Goal: Task Accomplishment & Management: Use online tool/utility

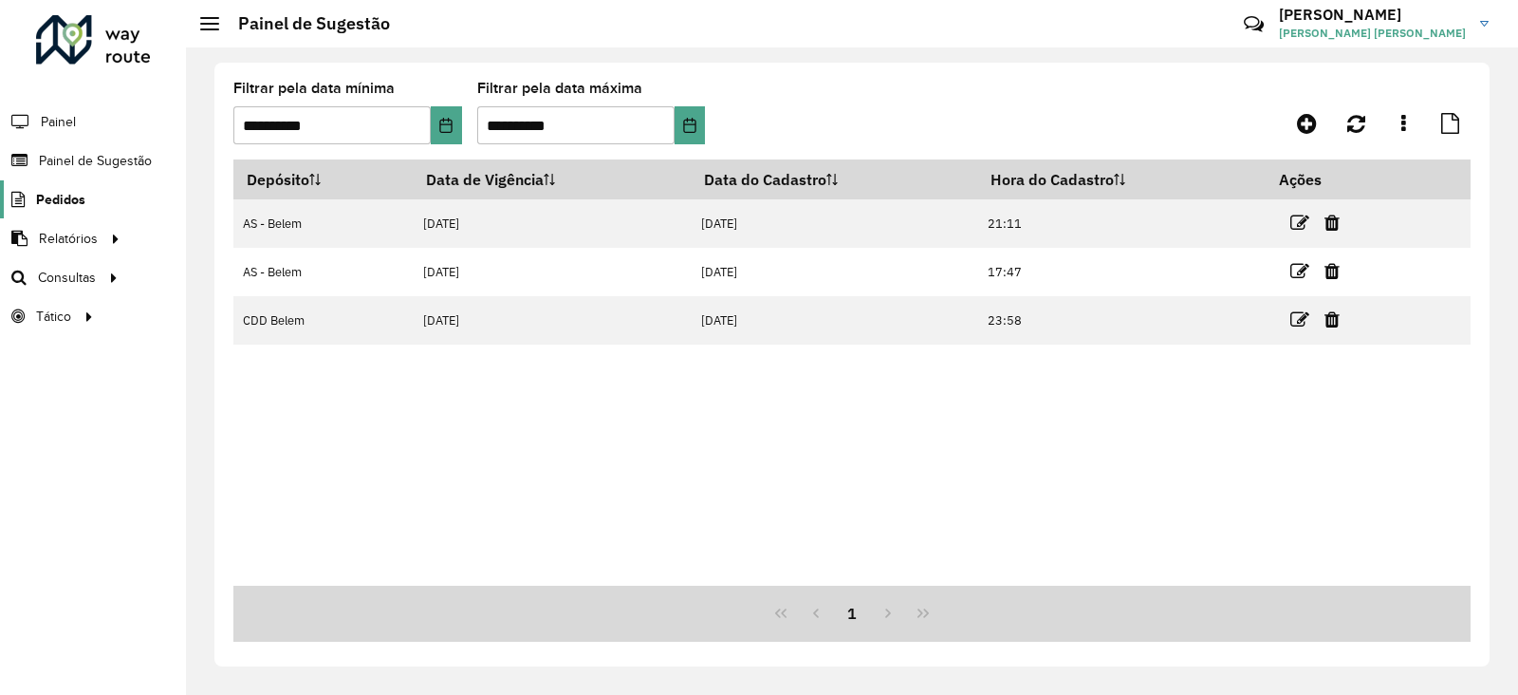
click at [54, 214] on link "Pedidos" at bounding box center [42, 199] width 85 height 38
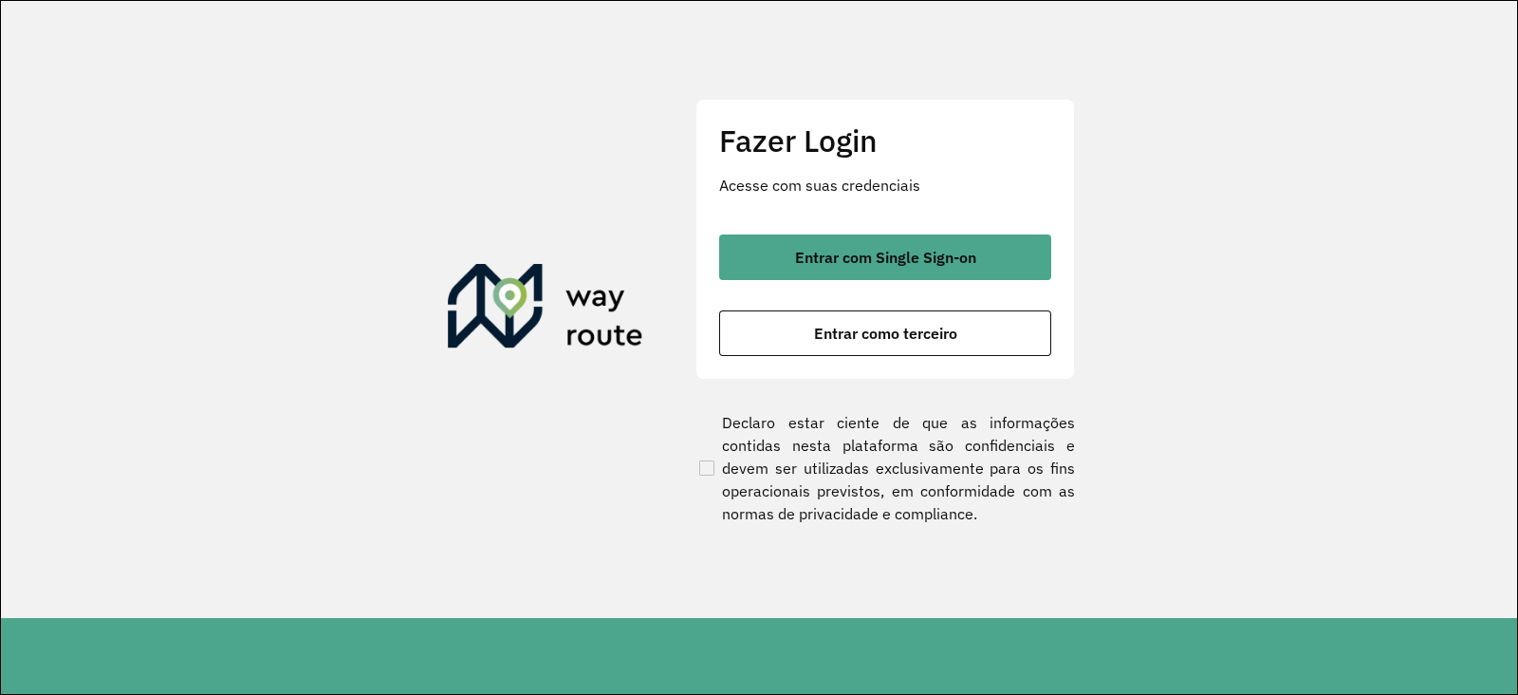
click at [52, 194] on section "Fazer Login Acesse com suas credenciais Entrar com Single Sign-on Entrar como t…" at bounding box center [759, 309] width 1516 height 617
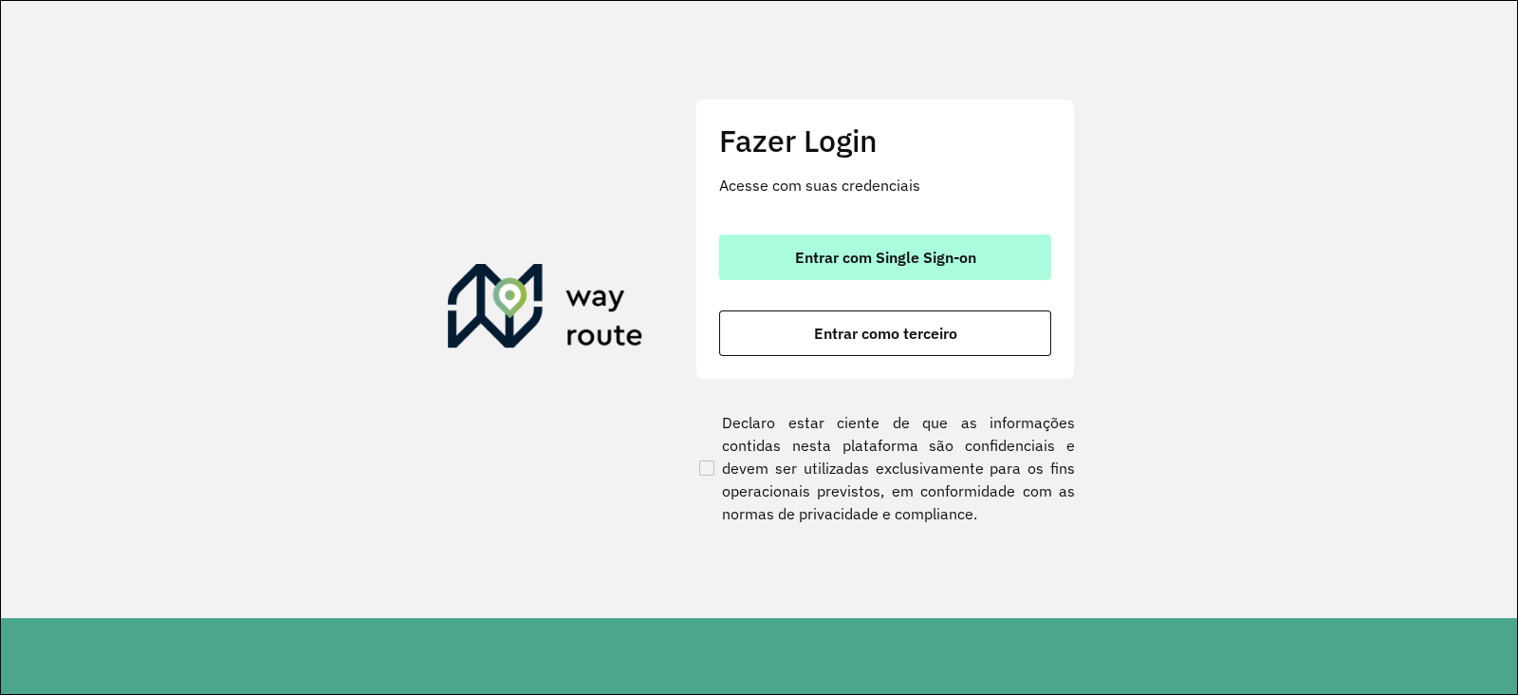
click at [876, 250] on span "Entrar com Single Sign-on" at bounding box center [885, 257] width 181 height 15
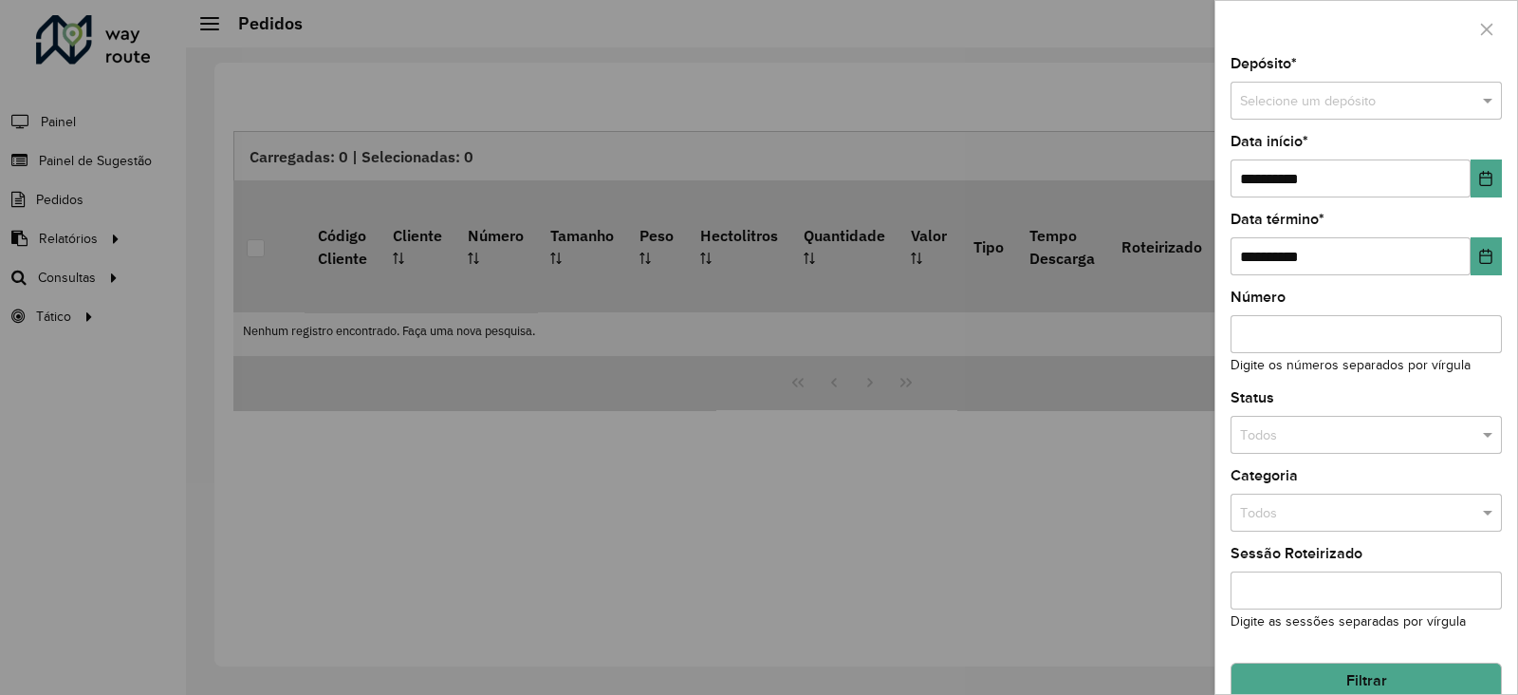
click at [64, 238] on div at bounding box center [759, 347] width 1518 height 695
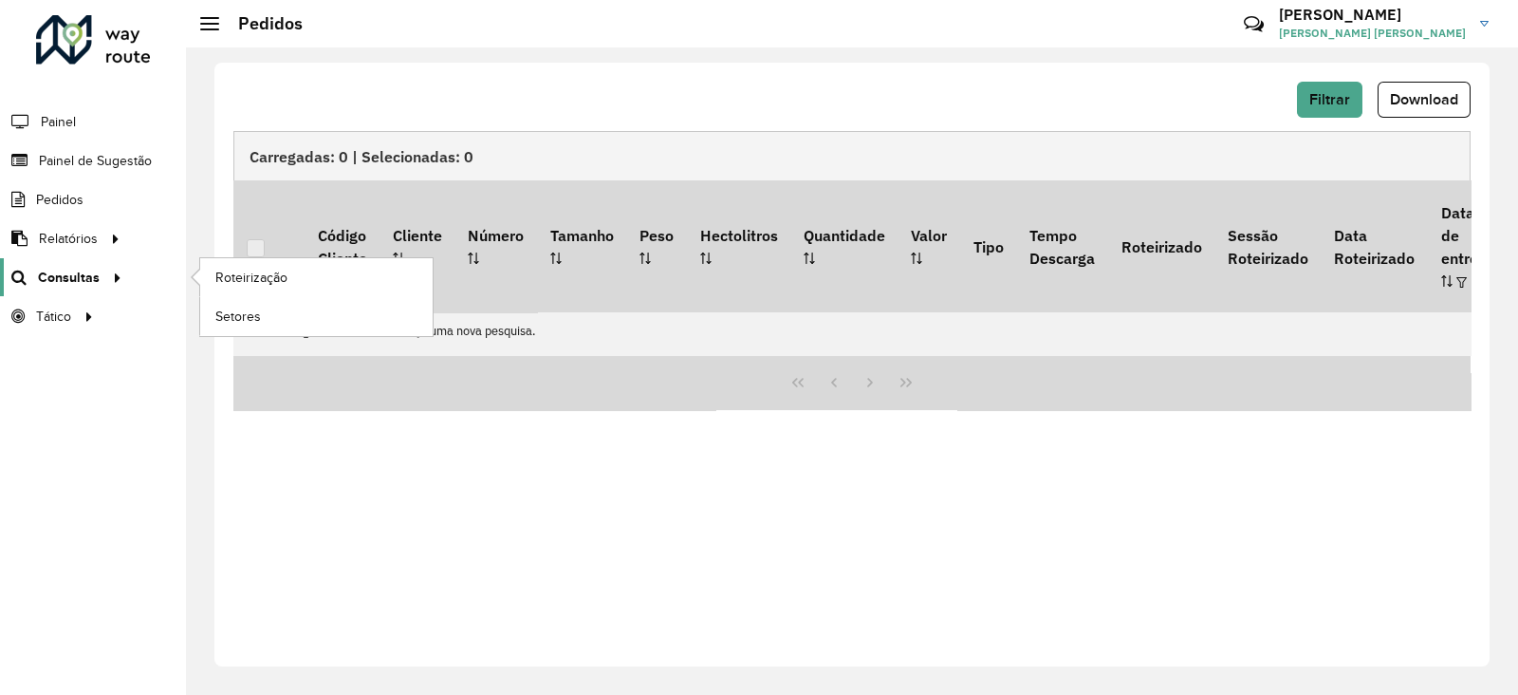
click at [61, 272] on span "Consultas" at bounding box center [69, 278] width 62 height 20
click at [250, 275] on span "Roteirização" at bounding box center [253, 278] width 77 height 20
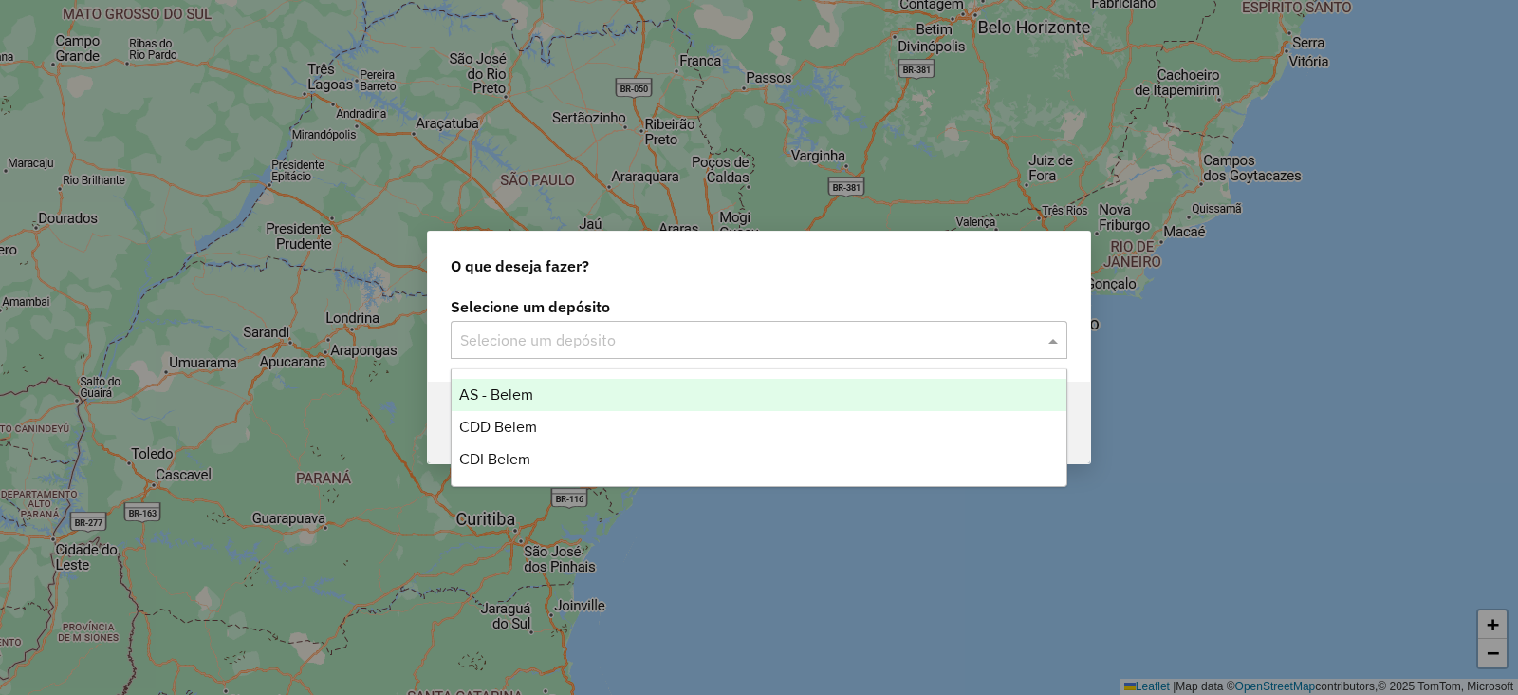
click at [533, 342] on input "text" at bounding box center [740, 340] width 560 height 23
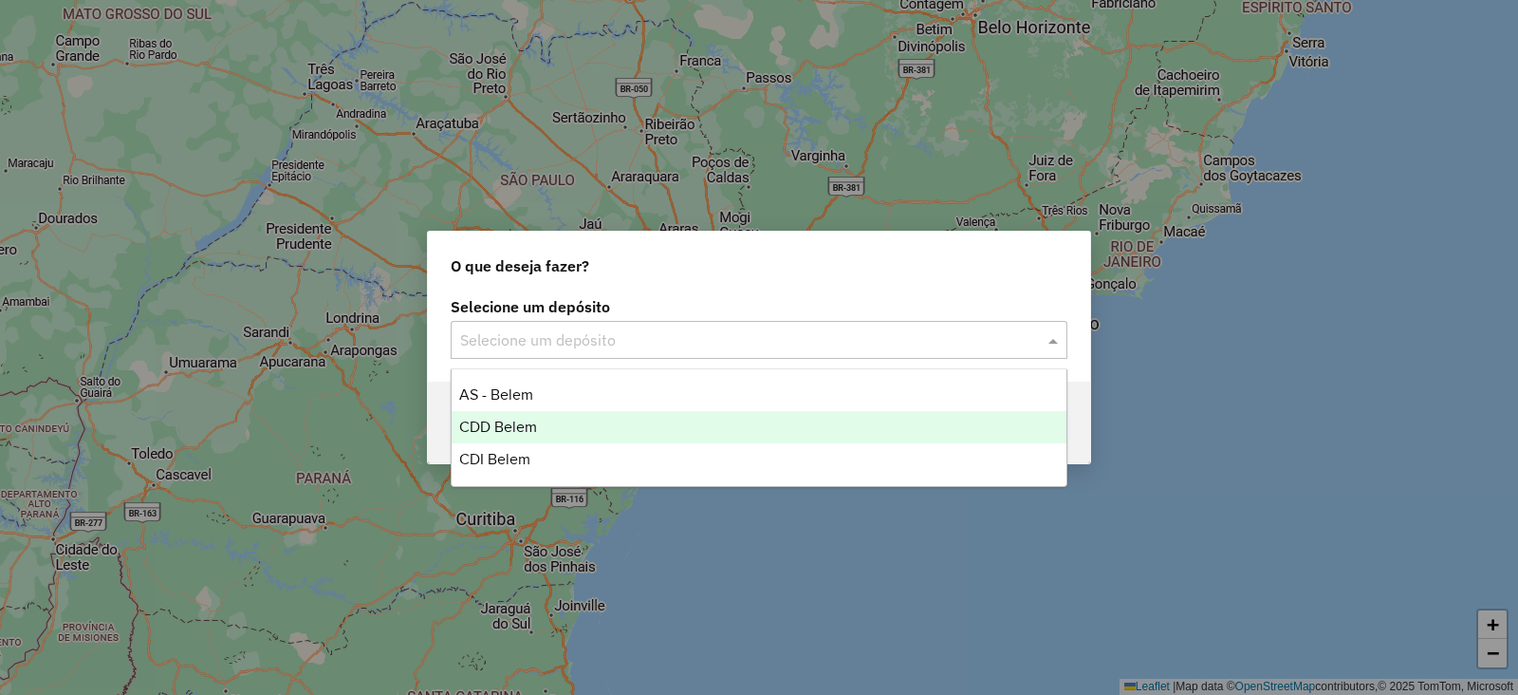
click at [504, 429] on span "CDD Belem" at bounding box center [498, 426] width 78 height 16
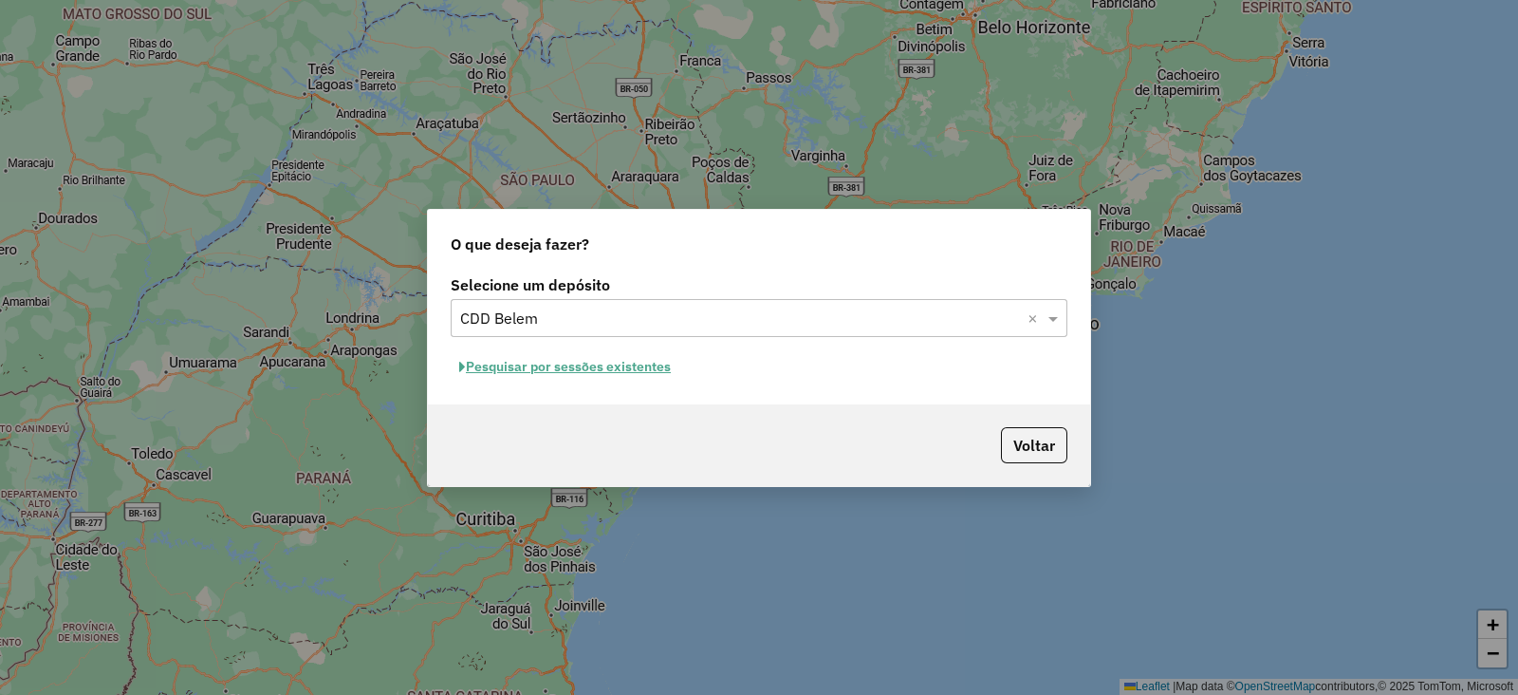
click at [530, 366] on button "Pesquisar por sessões existentes" at bounding box center [565, 366] width 229 height 29
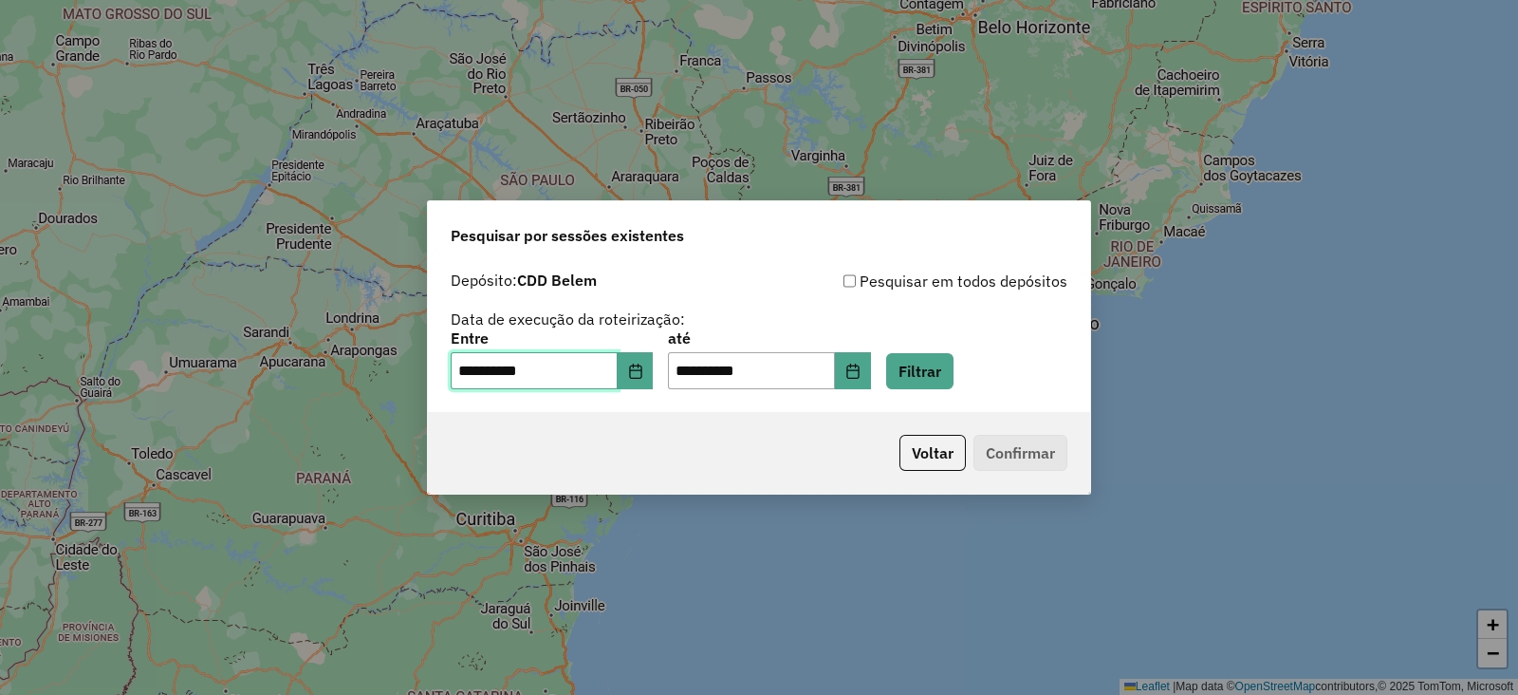
click at [476, 365] on input "**********" at bounding box center [534, 371] width 167 height 38
click at [946, 376] on button "Filtrar" at bounding box center [919, 371] width 67 height 36
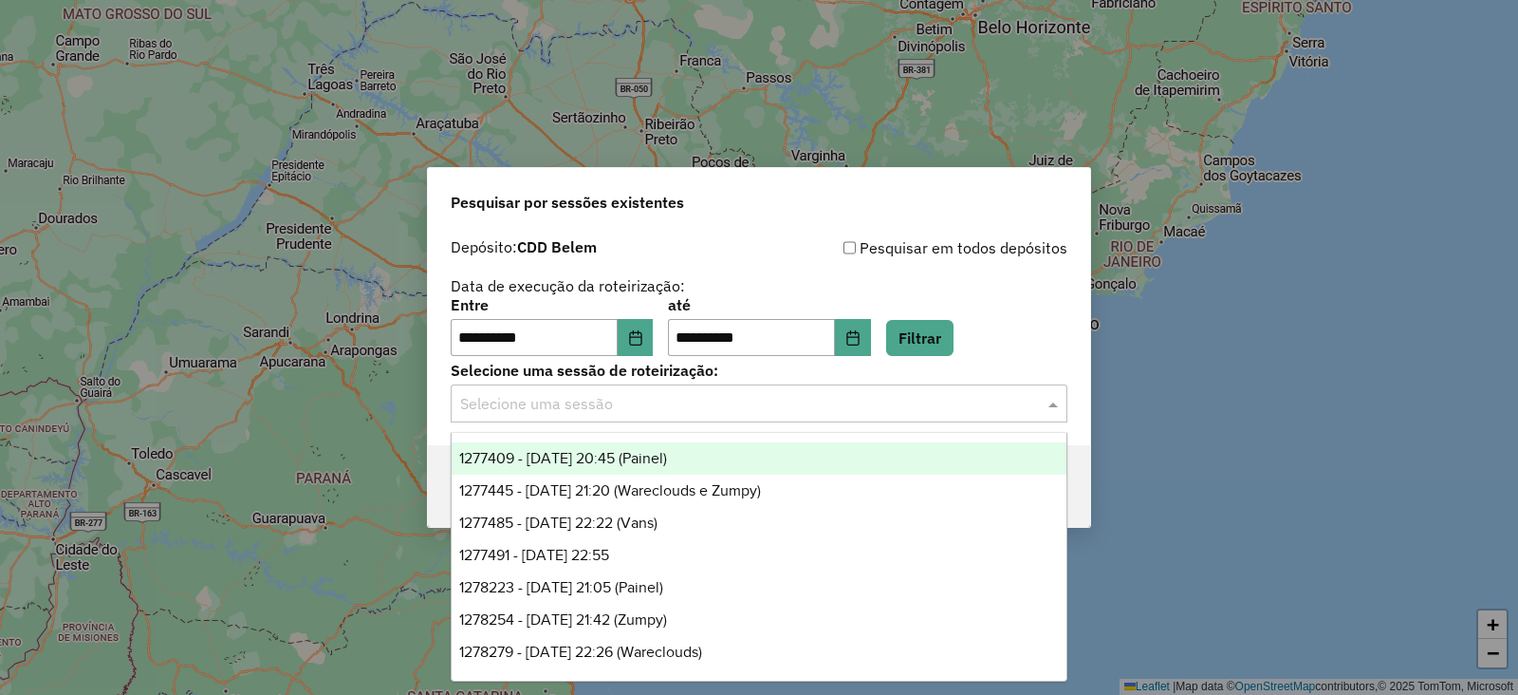
click at [717, 395] on input "text" at bounding box center [740, 404] width 560 height 23
click at [708, 335] on input "**********" at bounding box center [751, 338] width 167 height 38
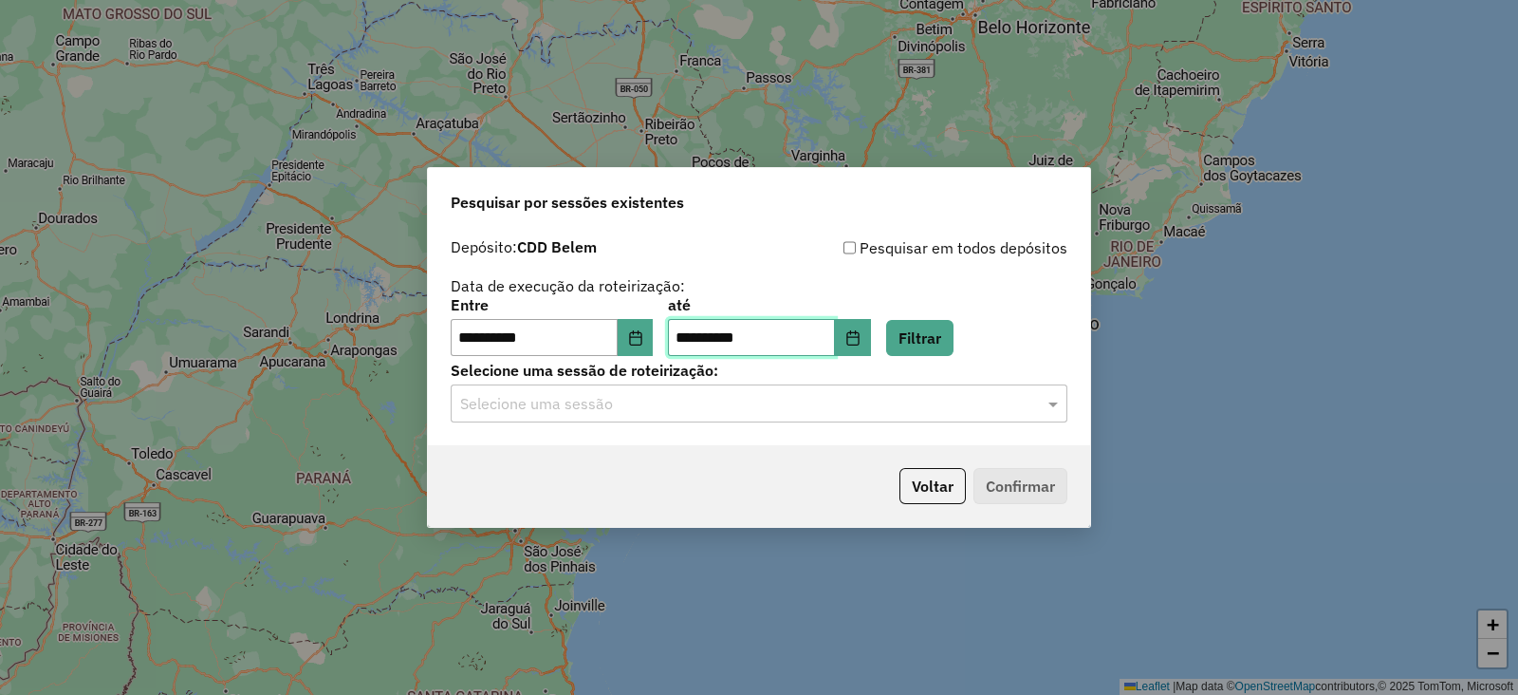
type input "**********"
drag, startPoint x: 465, startPoint y: 342, endPoint x: 517, endPoint y: 342, distance: 52.2
click at [469, 342] on input "**********" at bounding box center [534, 338] width 167 height 38
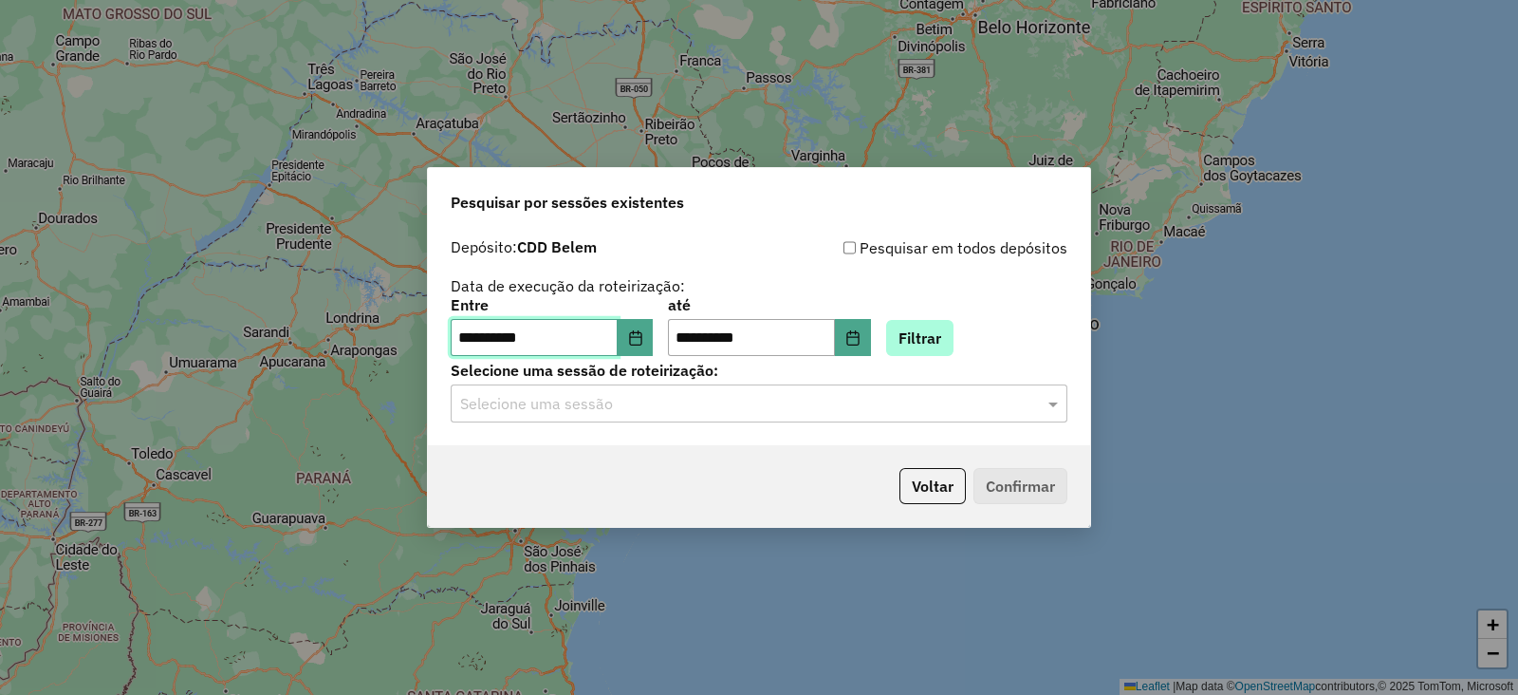
type input "**********"
click at [954, 337] on button "Filtrar" at bounding box center [919, 338] width 67 height 36
click at [676, 415] on div "Selecione uma sessão" at bounding box center [759, 403] width 617 height 38
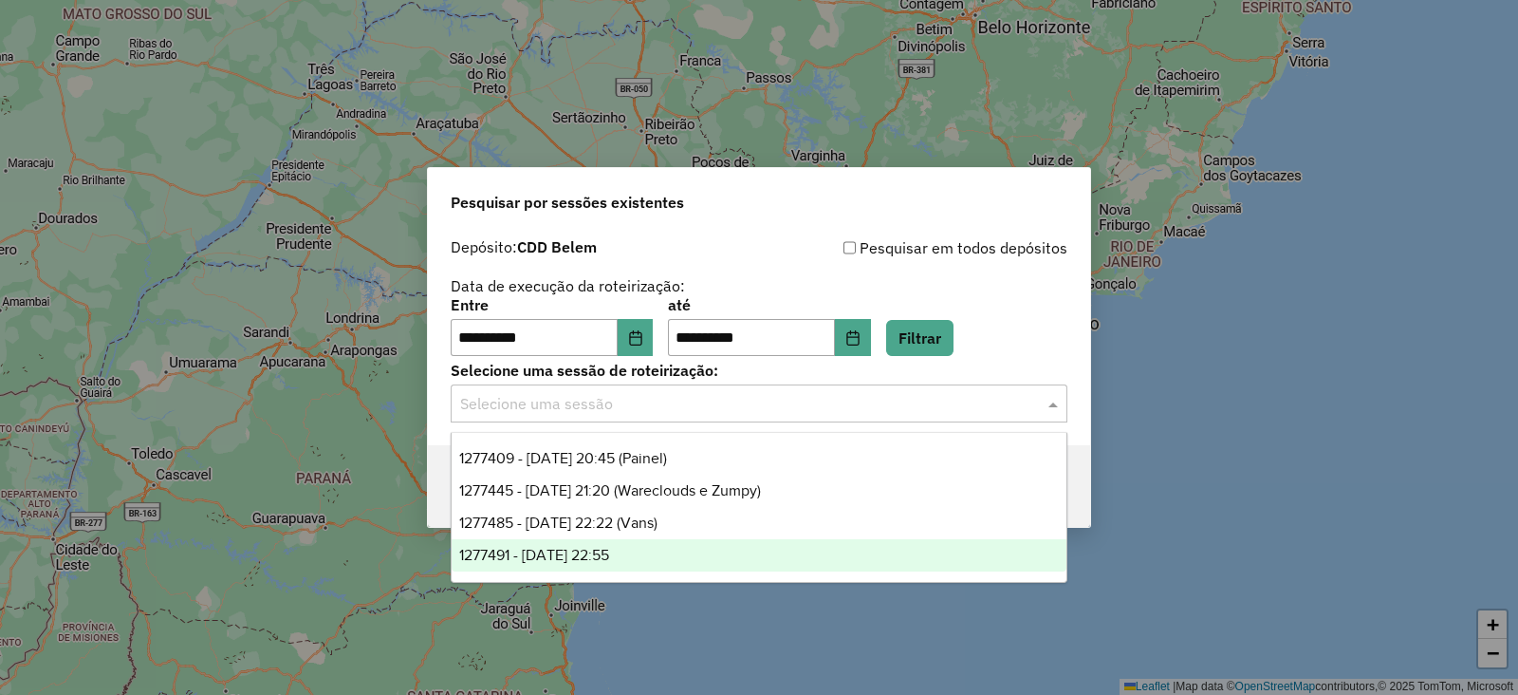
click at [655, 554] on div "1277491 - 17/09/2025 22:55" at bounding box center [759, 555] width 615 height 32
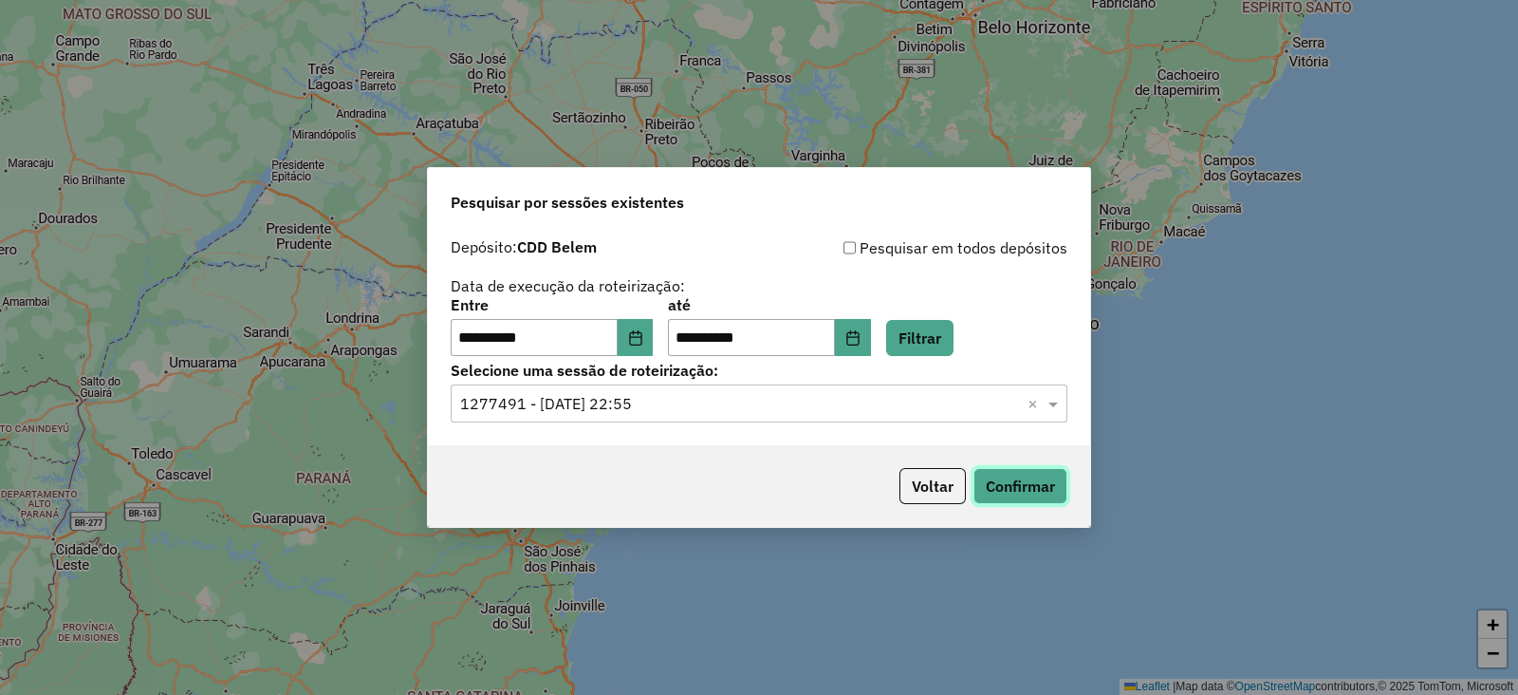
click at [1010, 487] on button "Confirmar" at bounding box center [1020, 486] width 94 height 36
click at [1028, 492] on button "Confirmar" at bounding box center [1020, 486] width 94 height 36
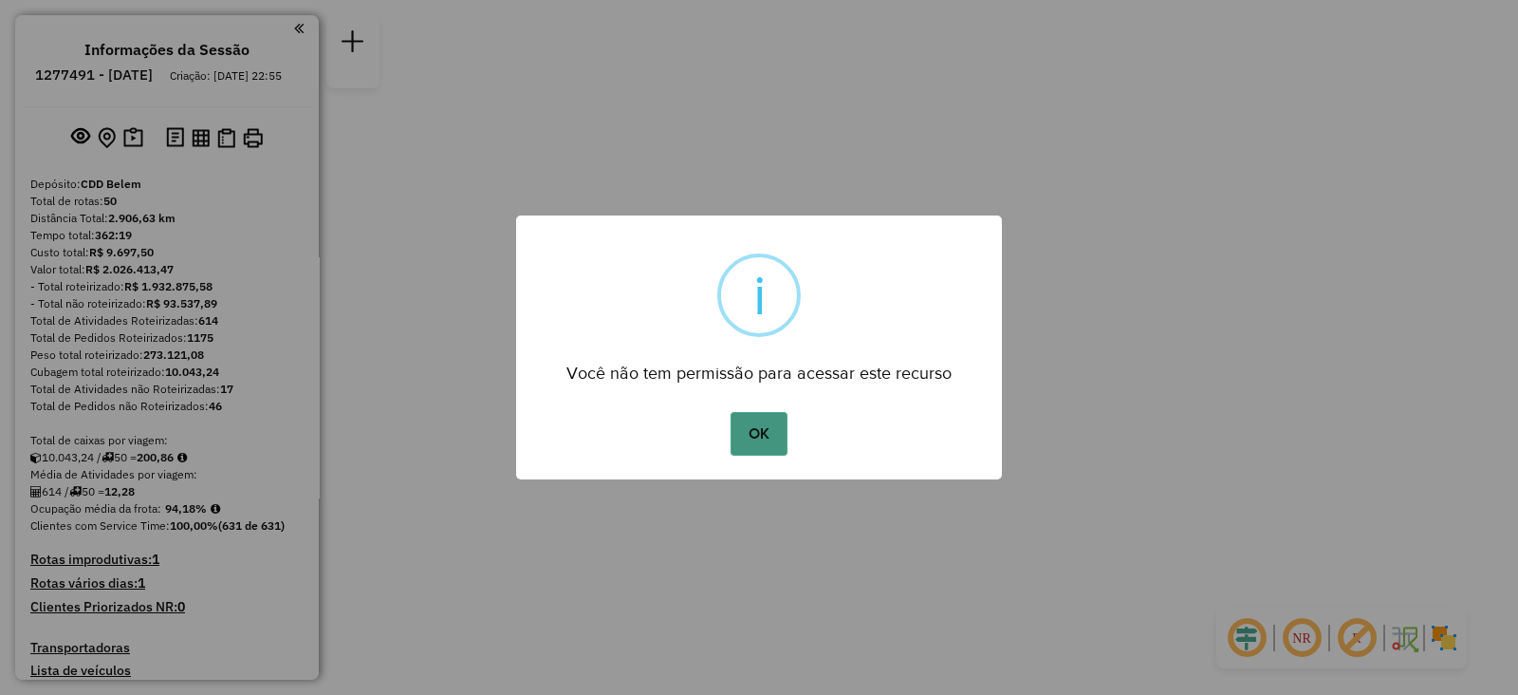
click at [743, 439] on button "OK" at bounding box center [759, 434] width 56 height 44
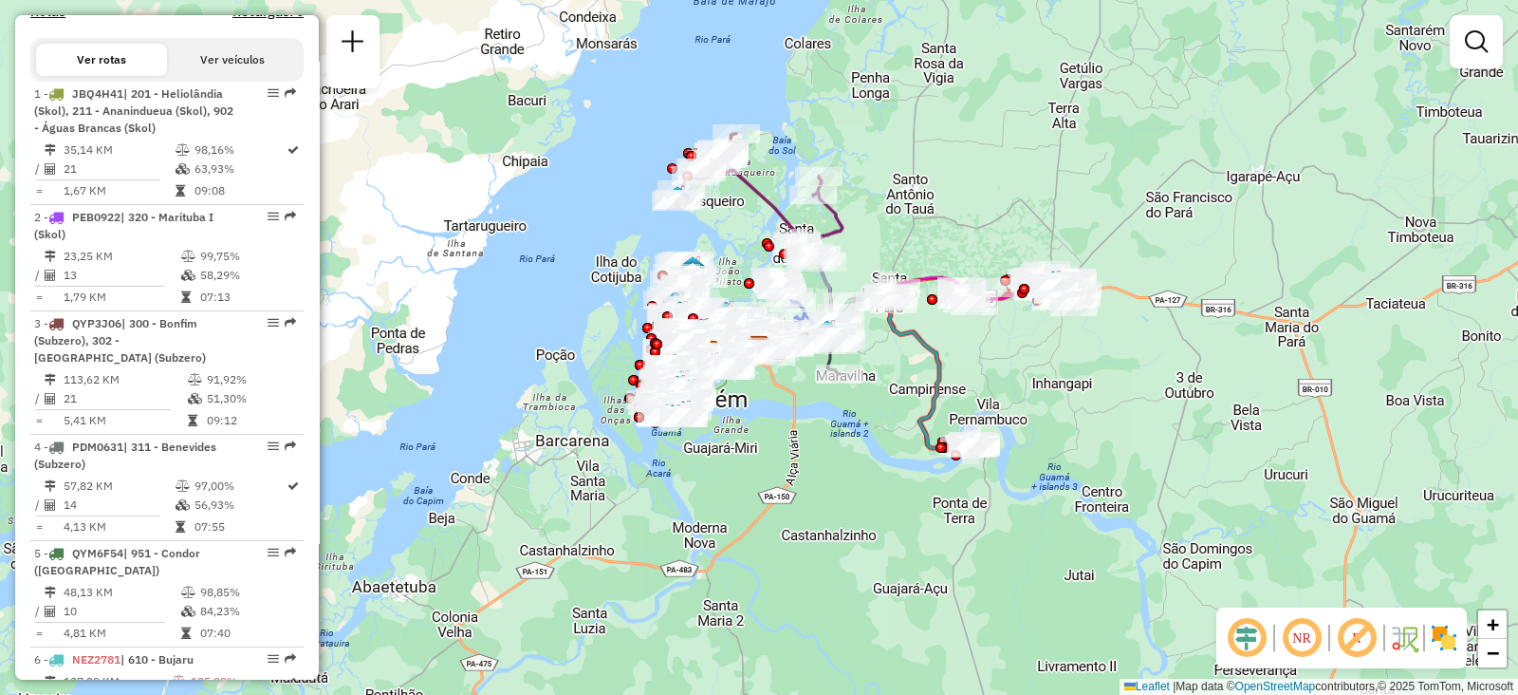
scroll to position [712, 0]
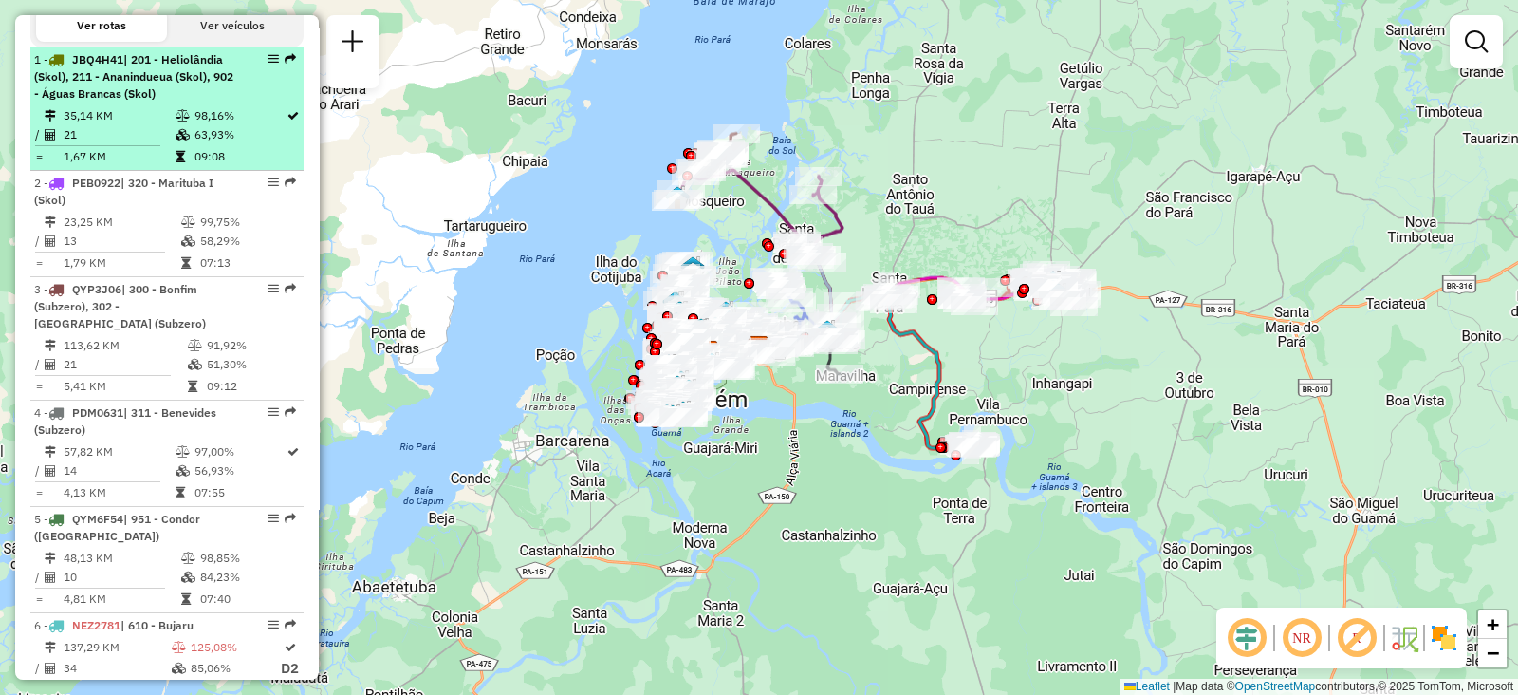
click at [149, 96] on span "| 201 - Heliolândia (Skol), 211 - Ananindueua (Skol), 902 - Águas Brancas (Skol)" at bounding box center [133, 76] width 199 height 48
select select "**********"
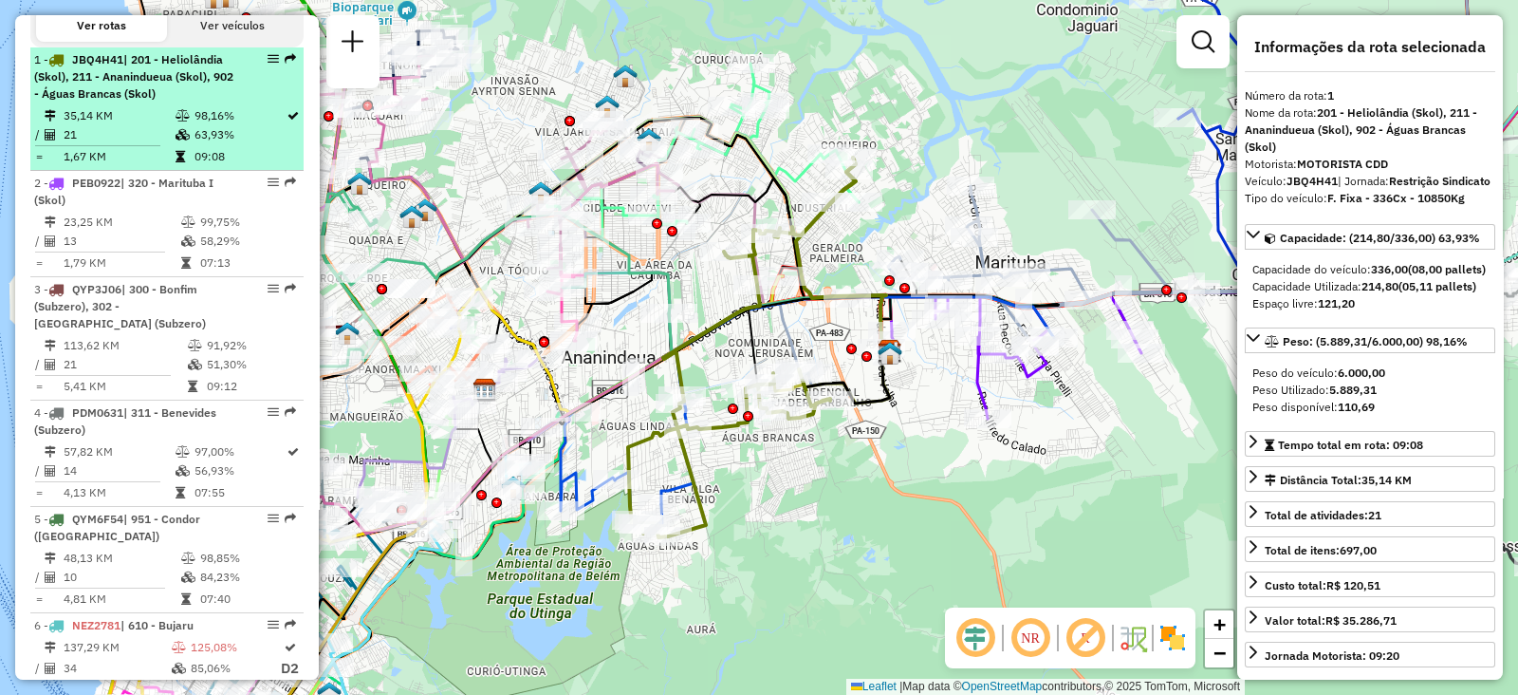
click at [268, 65] on em at bounding box center [273, 58] width 11 height 11
drag, startPoint x: 240, startPoint y: 120, endPoint x: 215, endPoint y: 87, distance: 41.4
click at [215, 87] on div "1 - JBQ4H41 | 201 - Heliolândia (Skol), 211 - Ananindueua (Skol), 902 - Águas B…" at bounding box center [134, 76] width 201 height 51
click at [130, 74] on span "| 201 - Heliolândia (Skol), 211 - Ananindueua (Skol), 902 - Águas Brancas (Skol)" at bounding box center [133, 76] width 199 height 48
click at [112, 88] on span "| 201 - Heliolândia (Skol), 211 - Ananindueua (Skol), 902 - Águas Brancas (Skol)" at bounding box center [133, 76] width 199 height 48
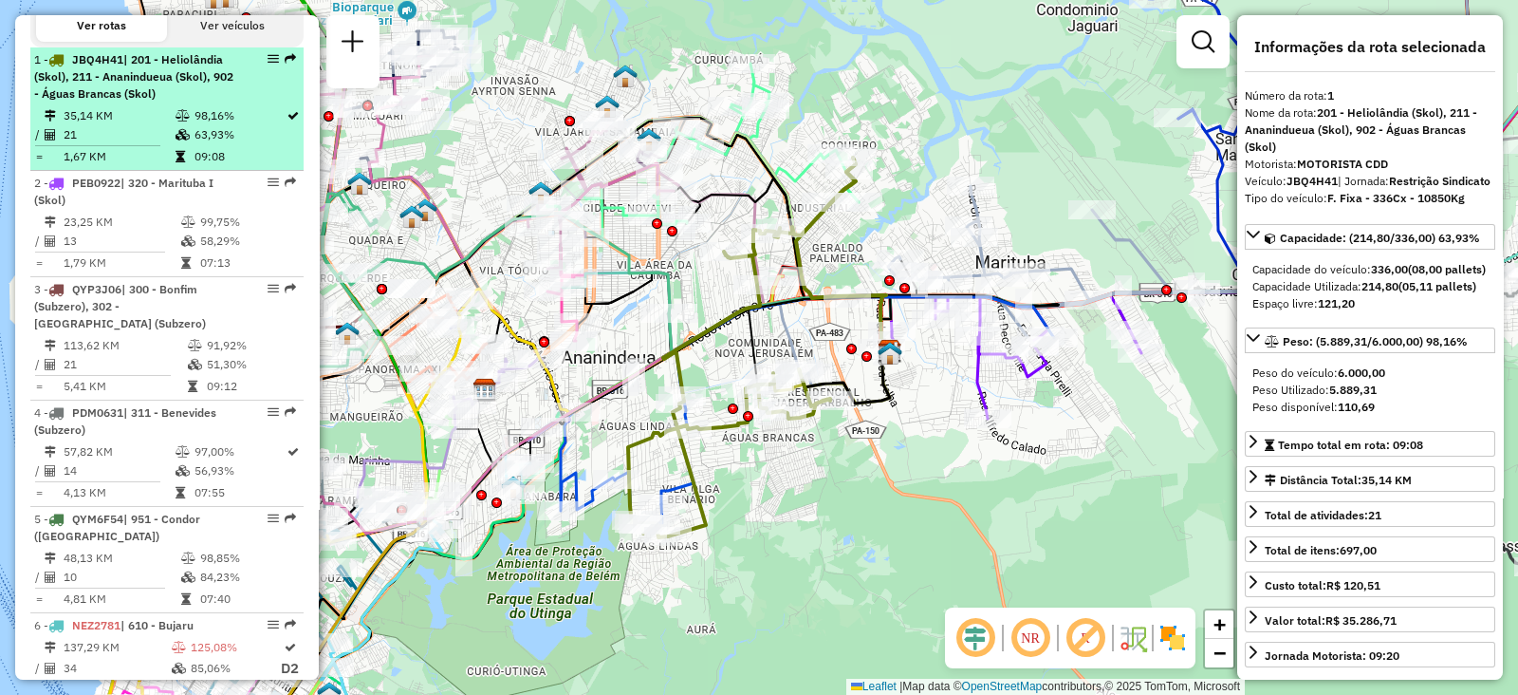
click at [209, 125] on td "98,16%" at bounding box center [240, 115] width 92 height 19
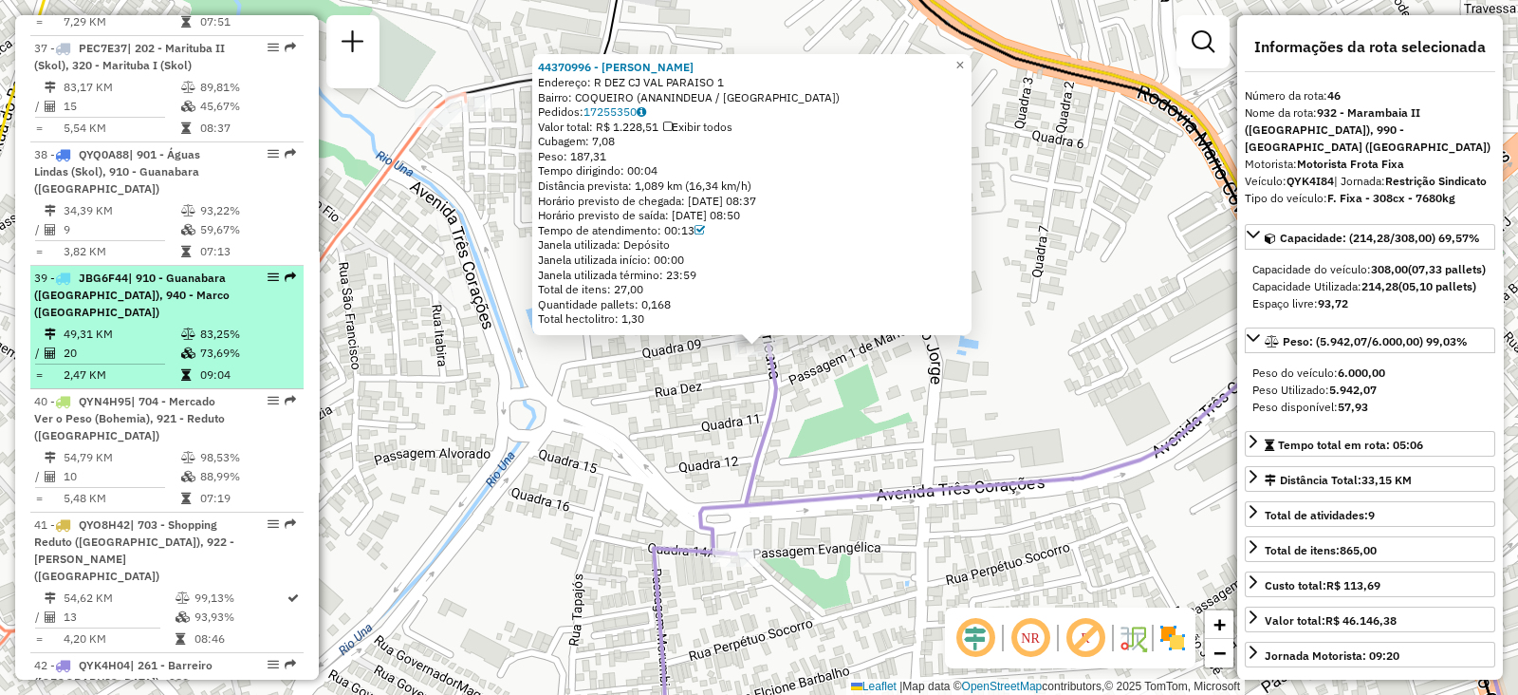
scroll to position [4114, 0]
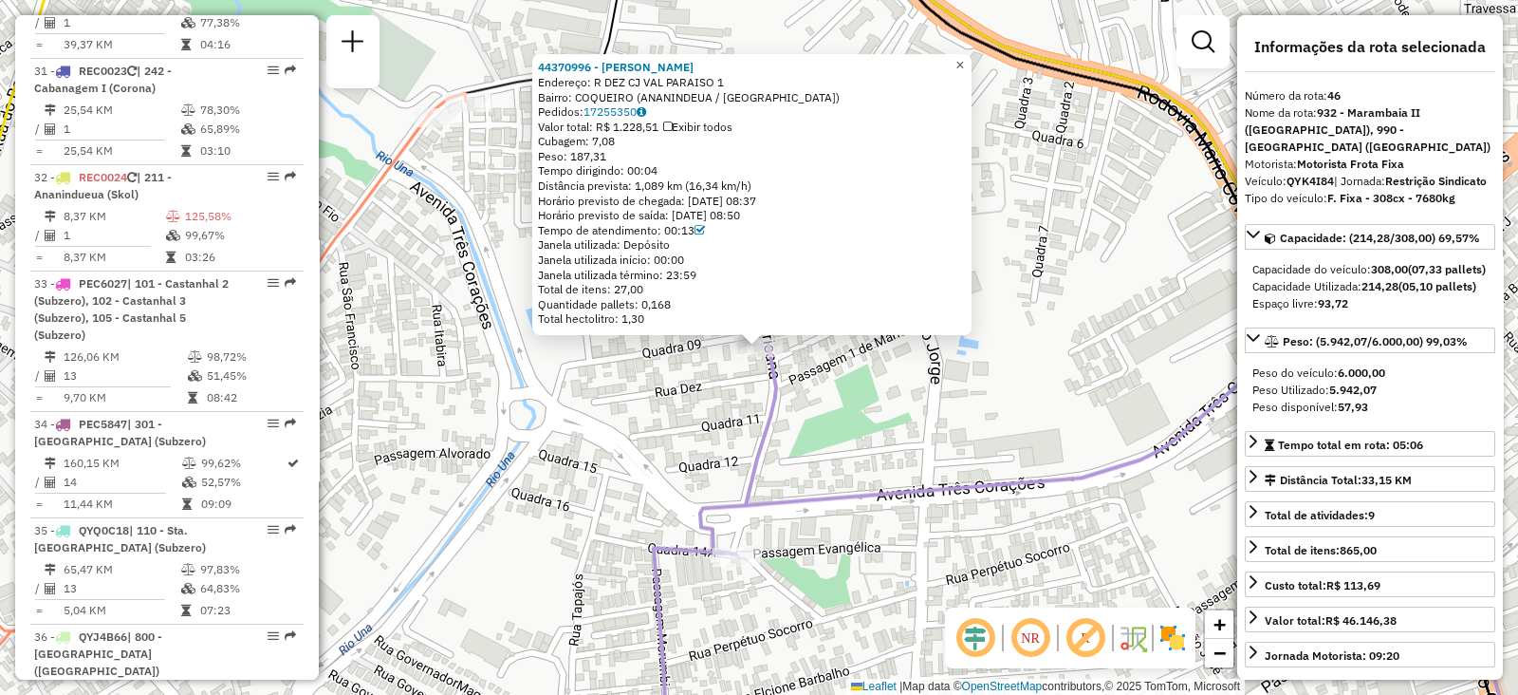
click at [964, 63] on span "×" at bounding box center [959, 65] width 9 height 16
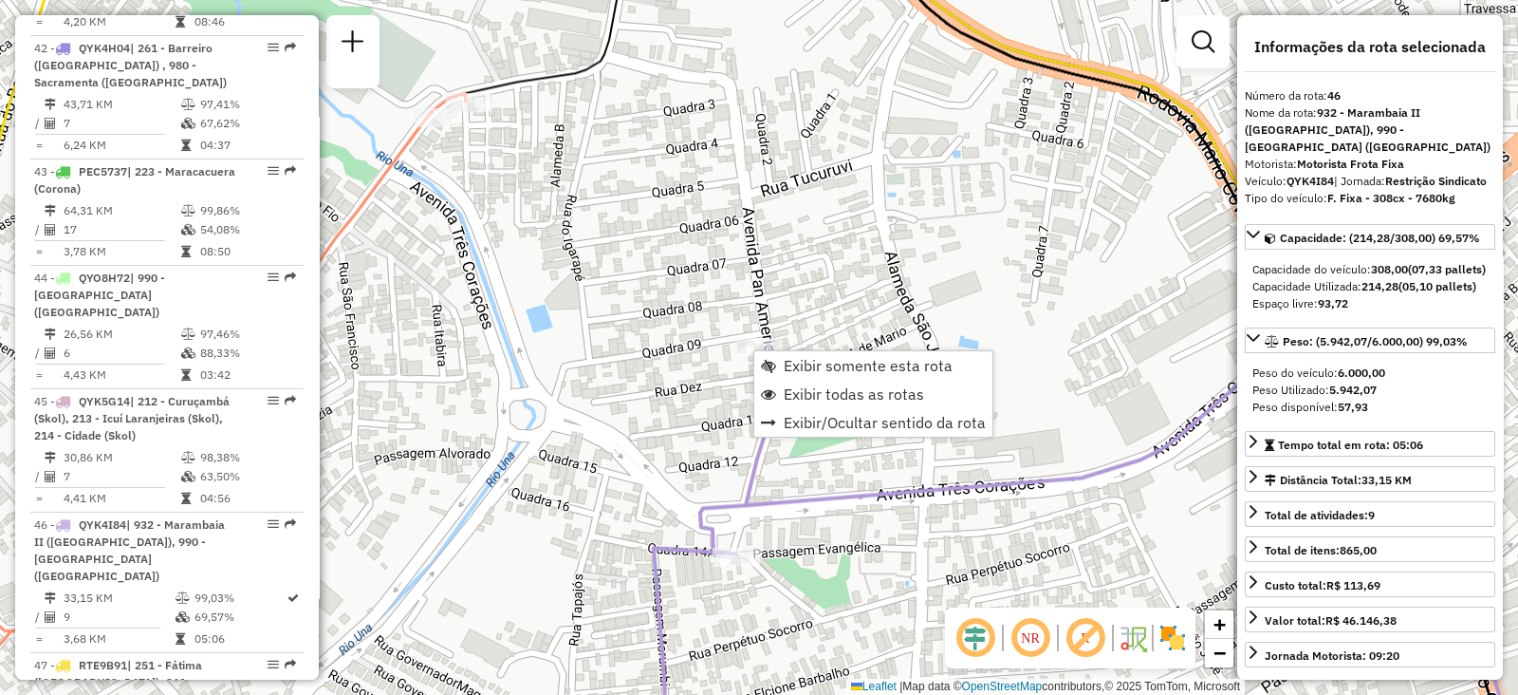
scroll to position [5774, 0]
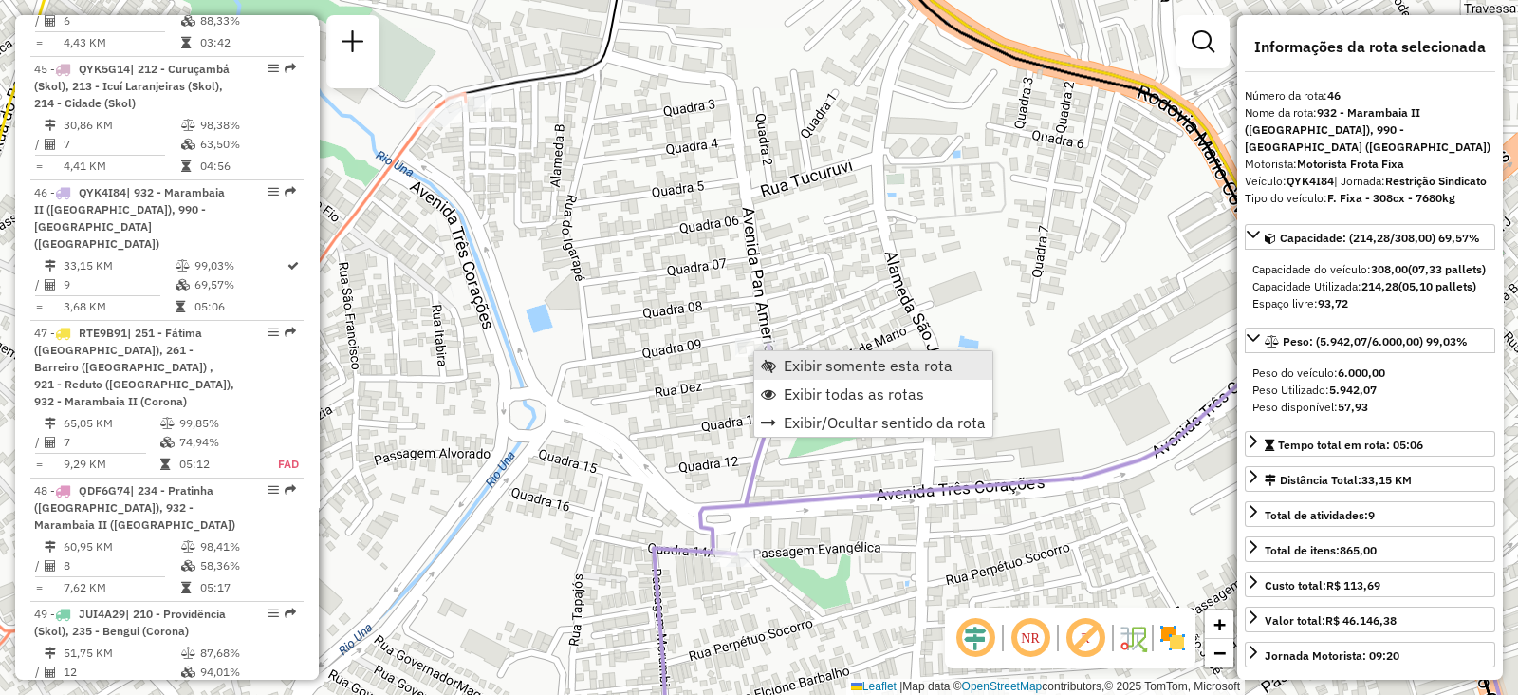
click at [817, 364] on span "Exibir somente esta rota" at bounding box center [868, 365] width 169 height 15
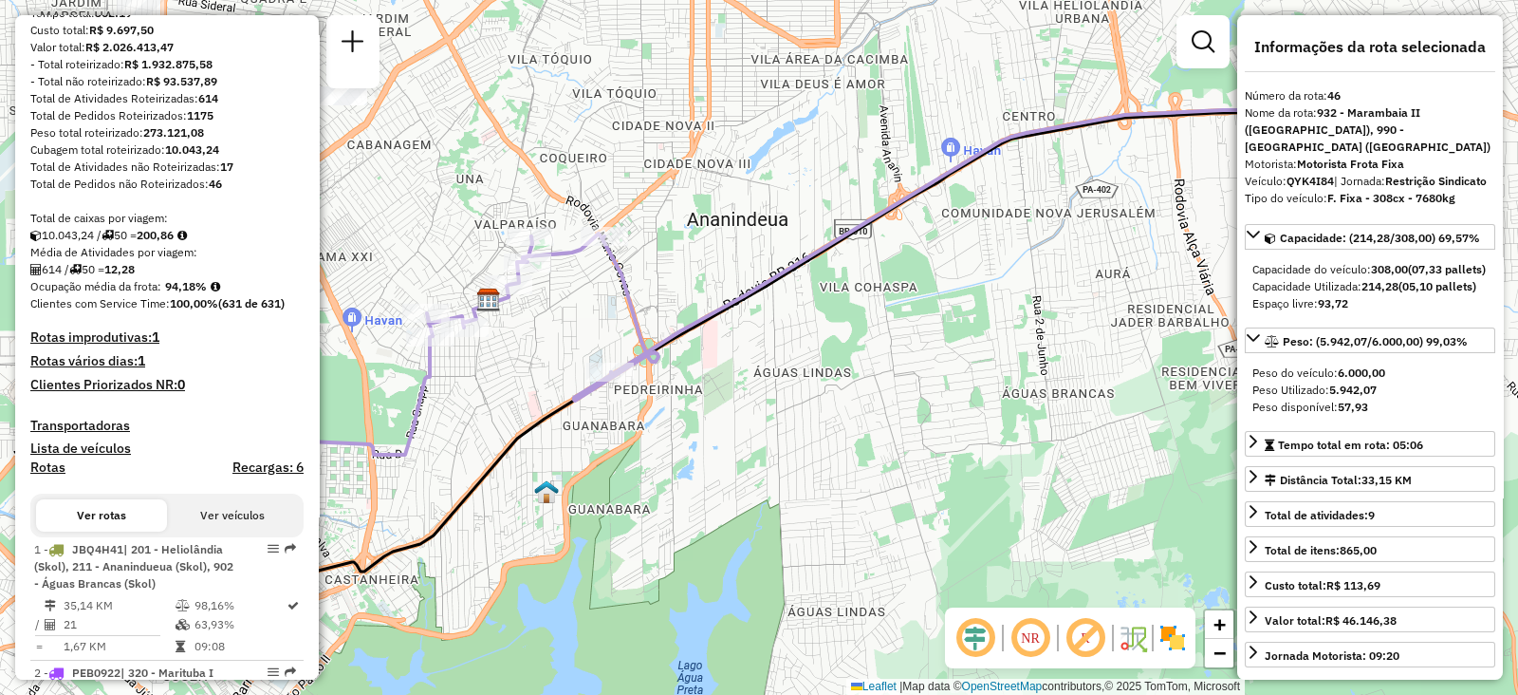
scroll to position [437, 0]
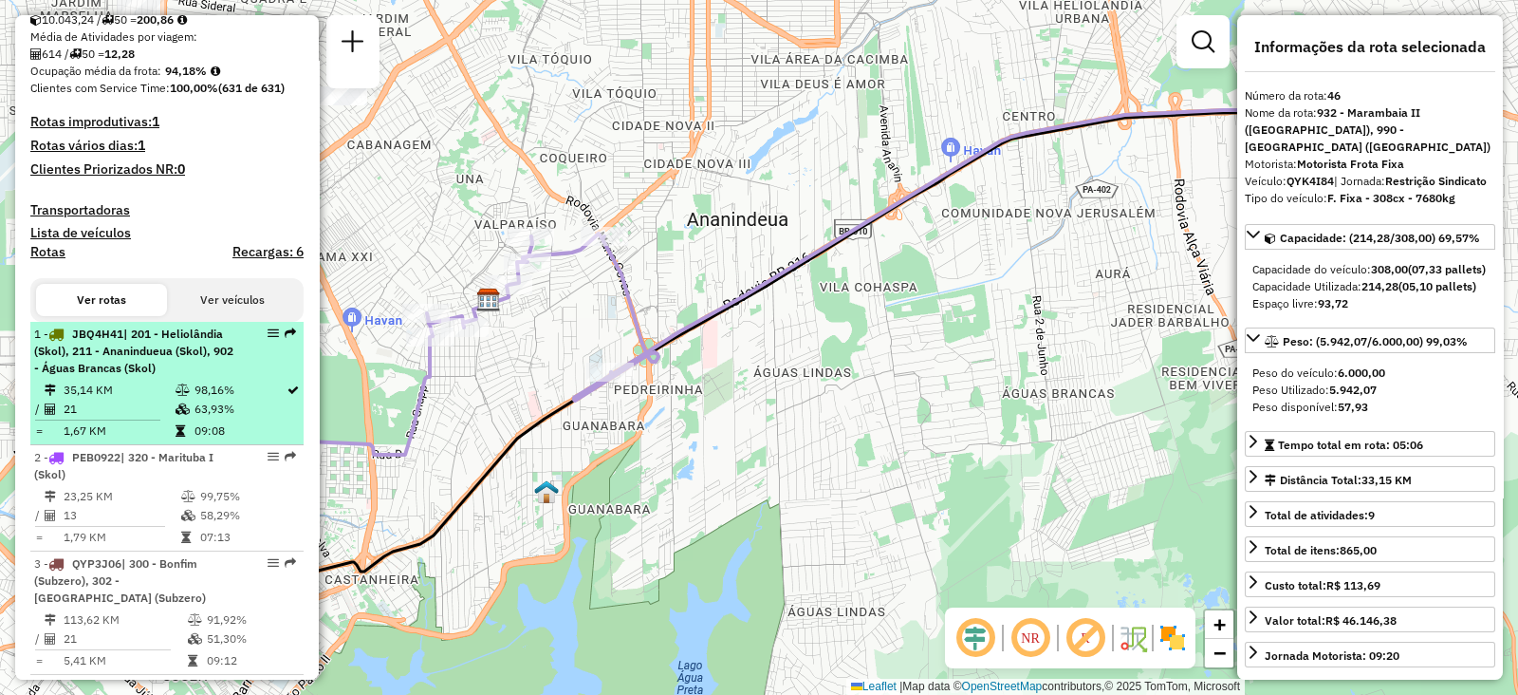
click at [166, 375] on span "| 201 - Heliolândia (Skol), 211 - Ananindueua (Skol), 902 - Águas Brancas (Skol)" at bounding box center [133, 350] width 199 height 48
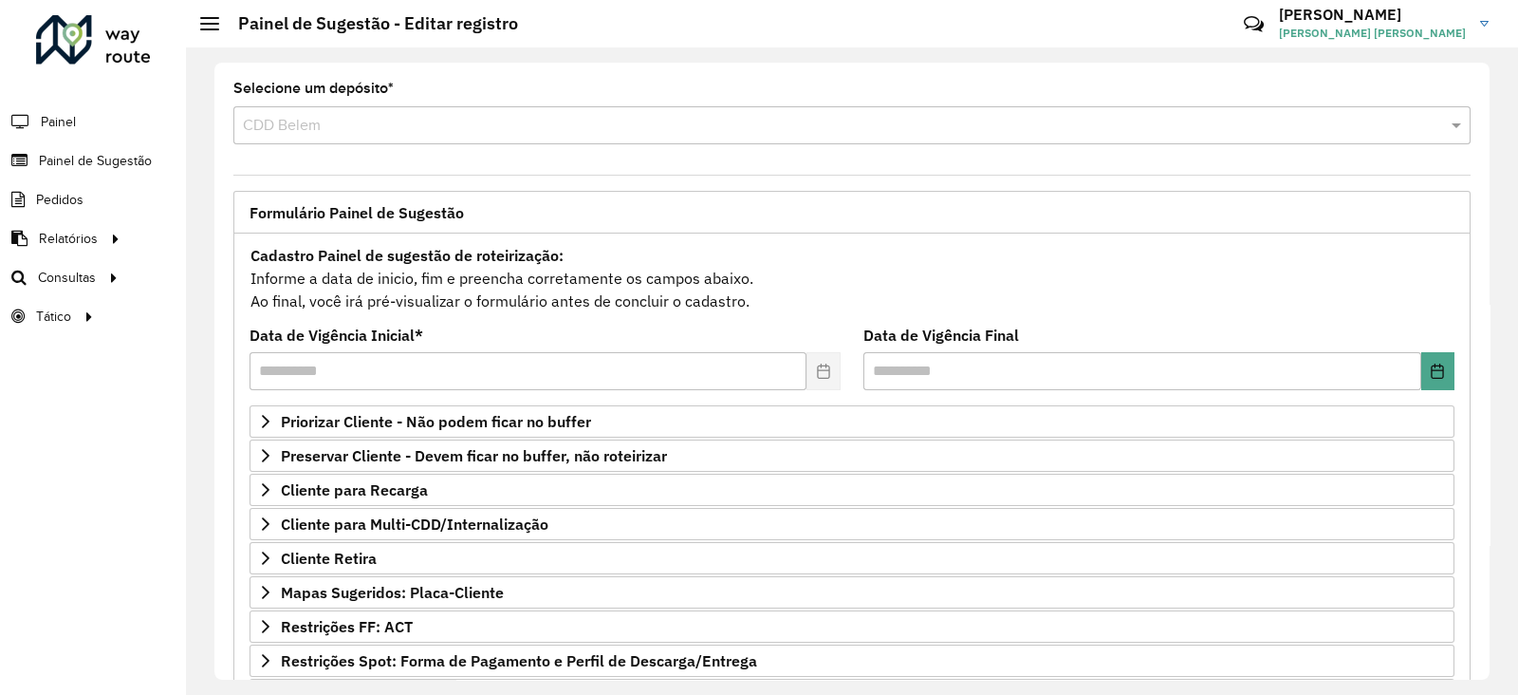
scroll to position [247, 0]
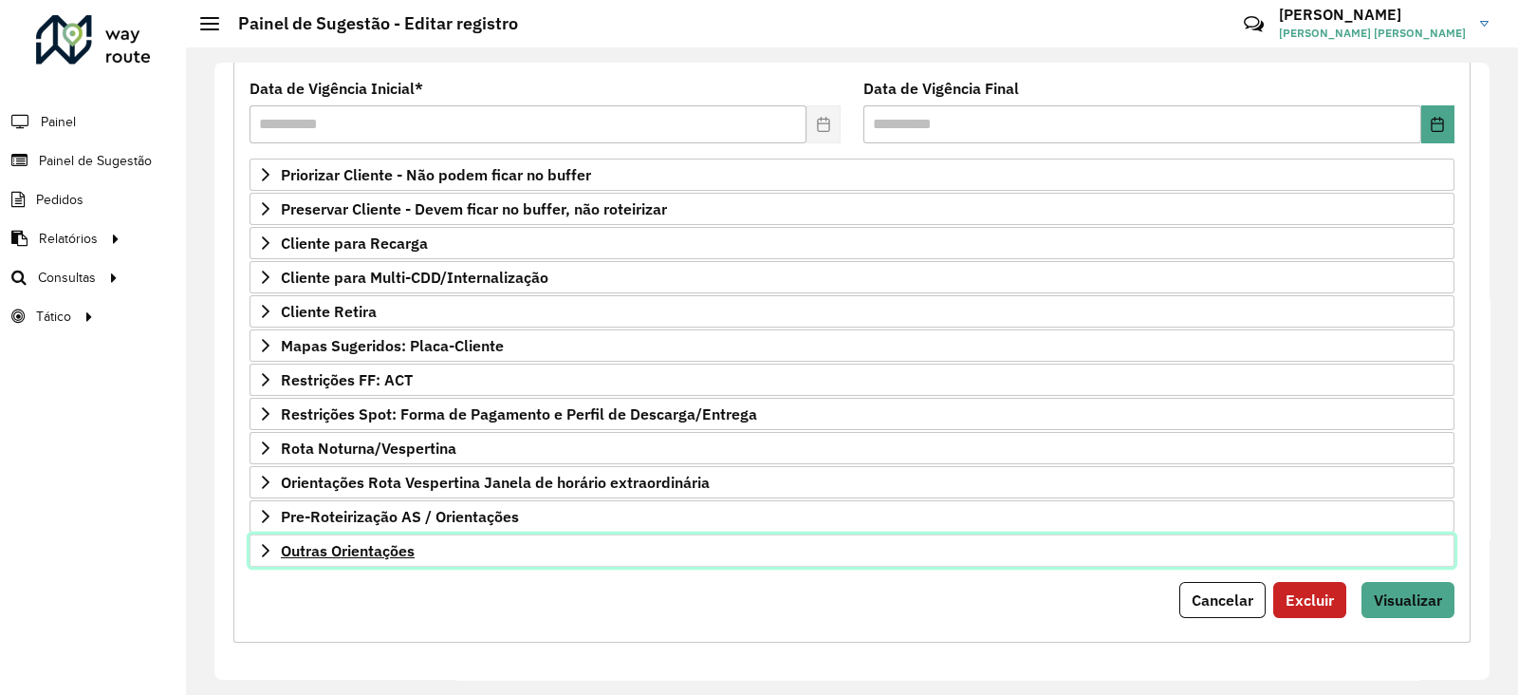
click at [361, 552] on span "Outras Orientações" at bounding box center [348, 550] width 134 height 15
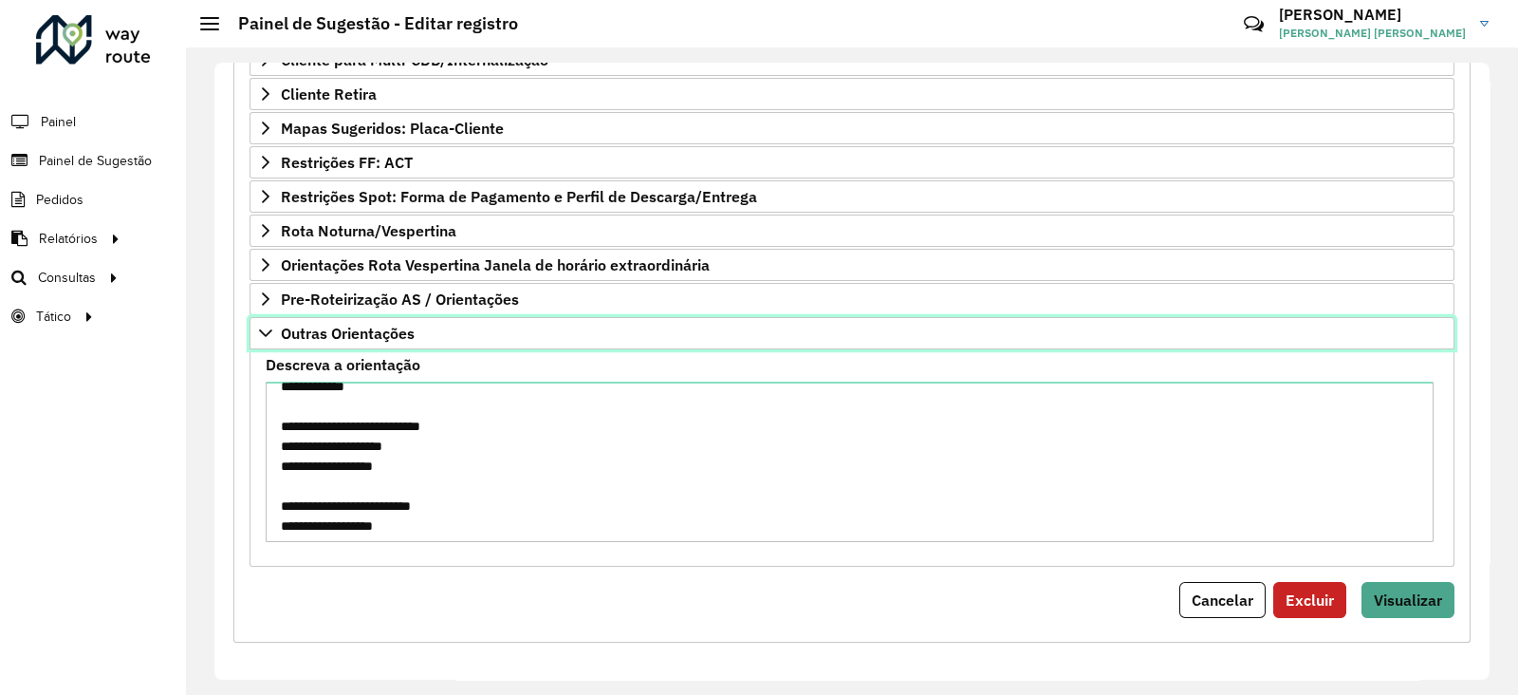
scroll to position [473, 0]
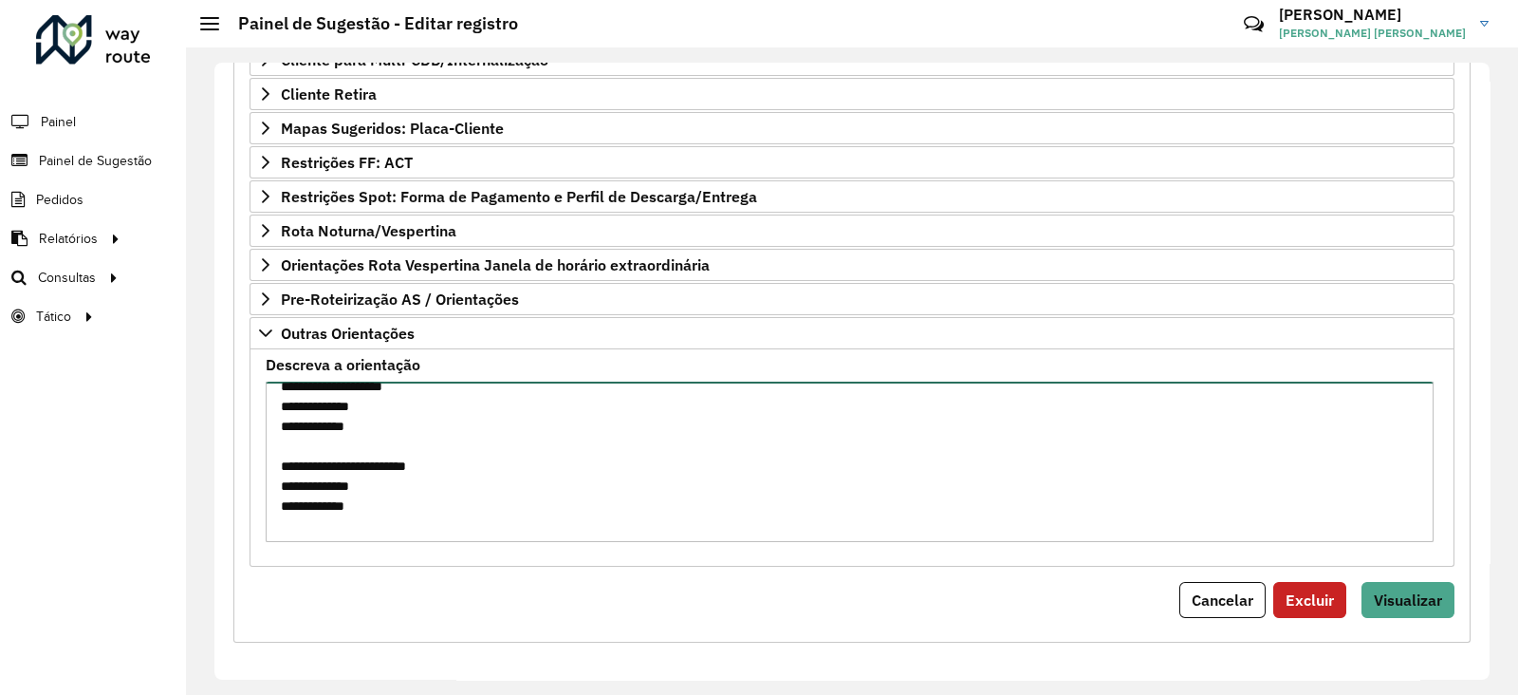
drag, startPoint x: 286, startPoint y: 459, endPoint x: 435, endPoint y: 509, distance: 157.2
click at [435, 509] on textarea "**********" at bounding box center [850, 461] width 1168 height 160
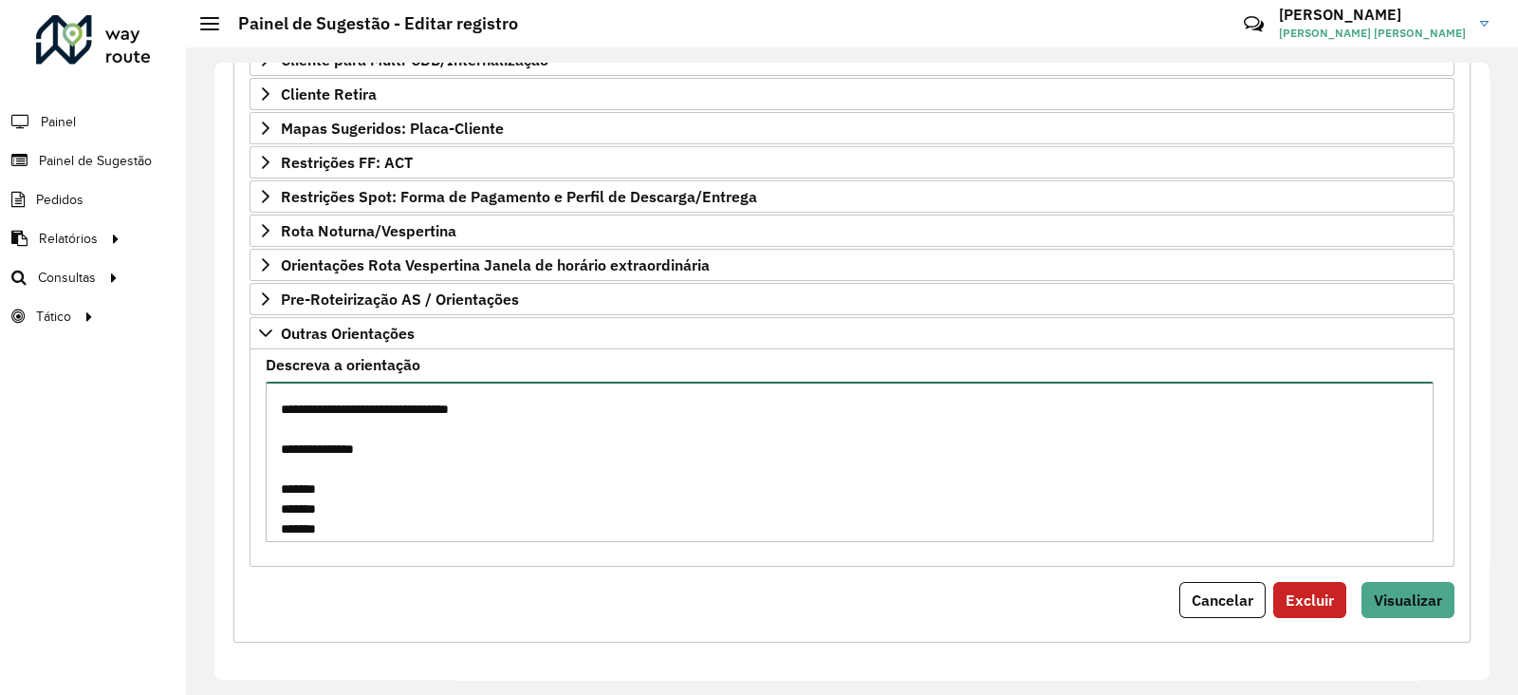
scroll to position [712, 0]
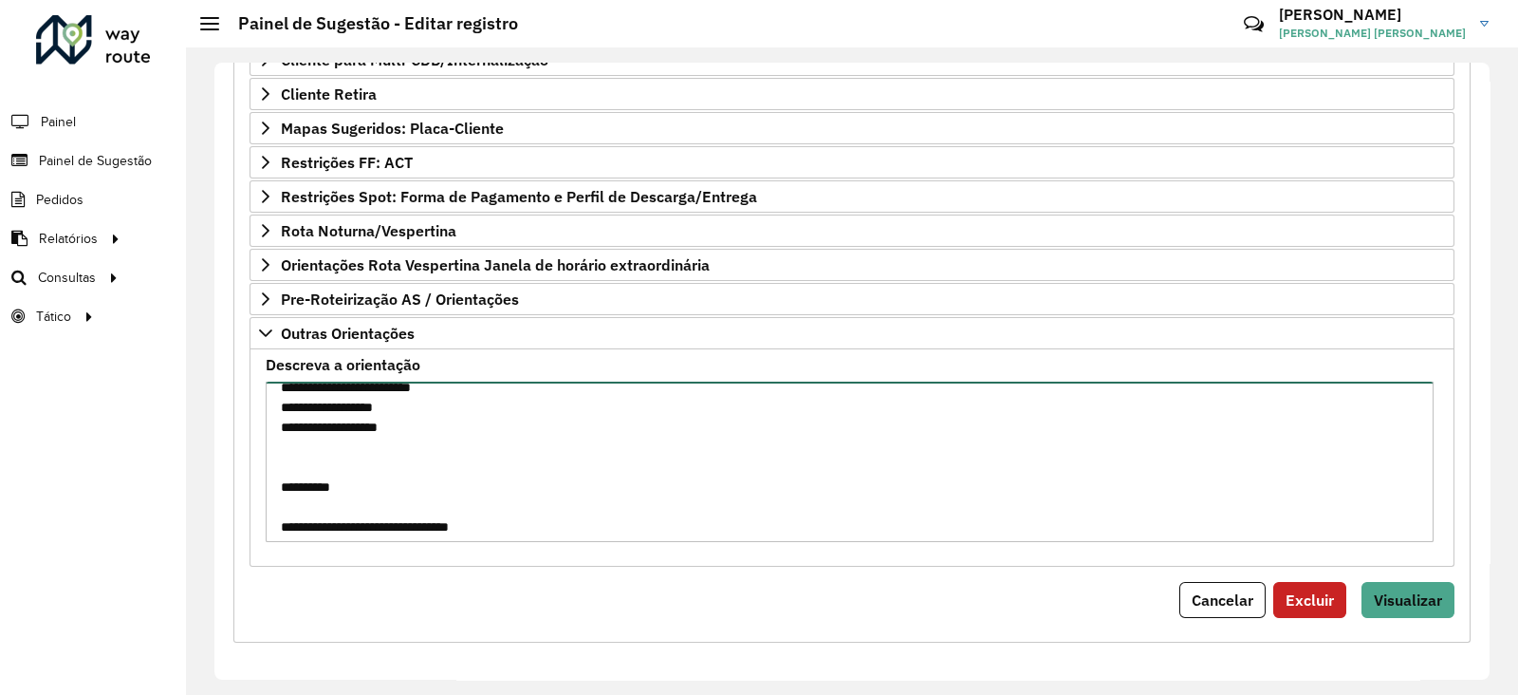
click at [420, 455] on textarea "**********" at bounding box center [850, 461] width 1168 height 160
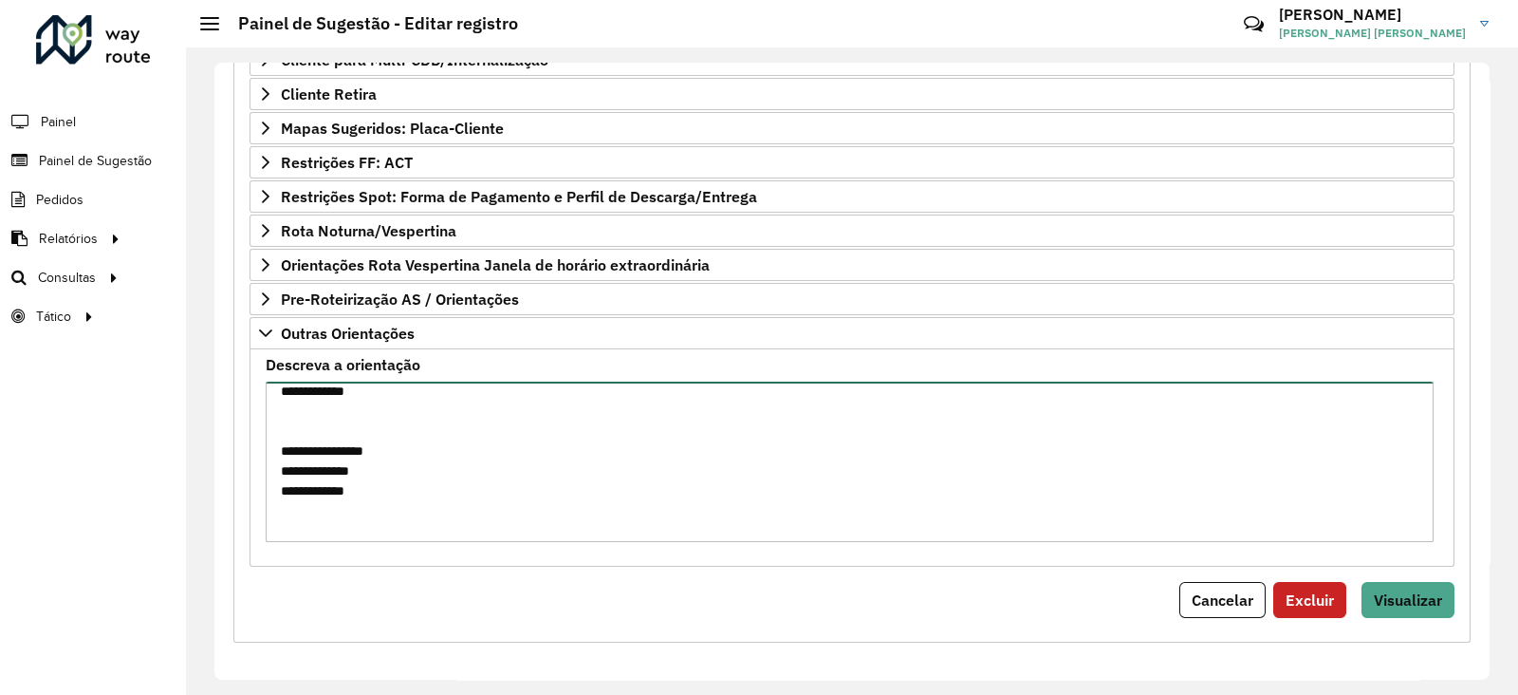
scroll to position [191, 0]
